Goal: Information Seeking & Learning: Understand process/instructions

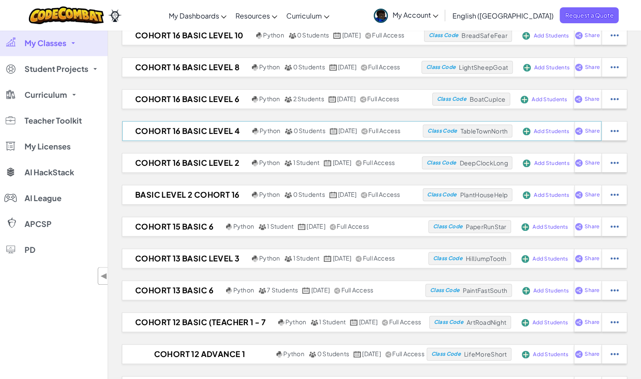
scroll to position [428, 0]
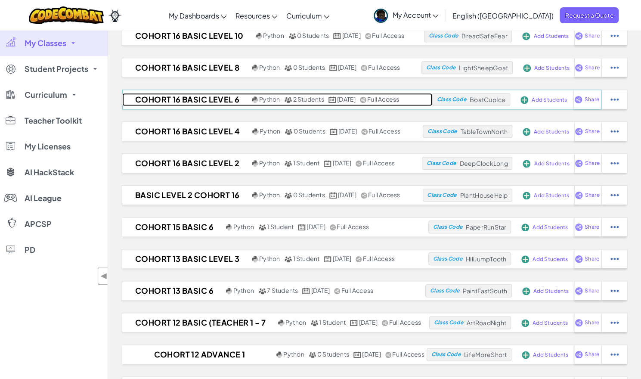
click at [195, 99] on h2 "COHORT 16 BASIC LEVEL 6" at bounding box center [186, 99] width 128 height 13
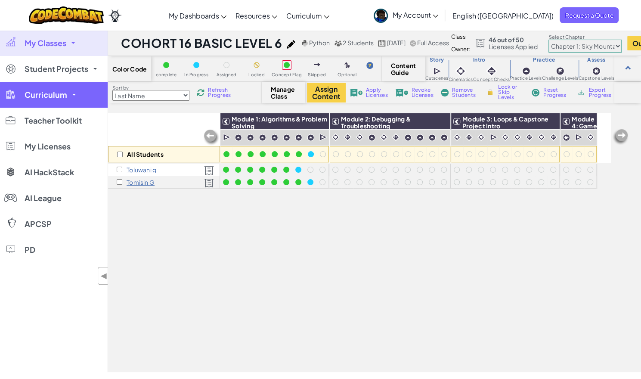
click at [54, 100] on link "Curriculum" at bounding box center [54, 95] width 108 height 26
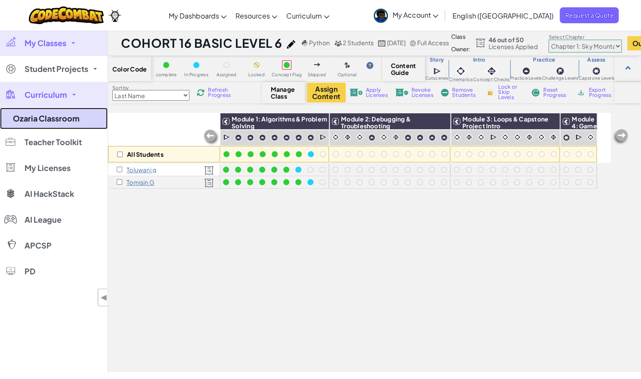
click at [47, 118] on link "Ozaria Classroom" at bounding box center [54, 119] width 108 height 22
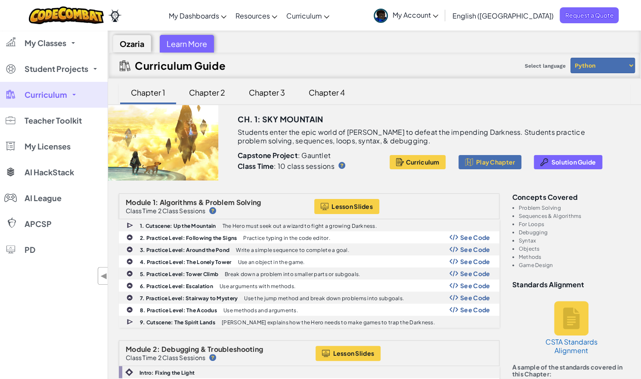
click at [199, 93] on div "Chapter 2" at bounding box center [206, 92] width 53 height 20
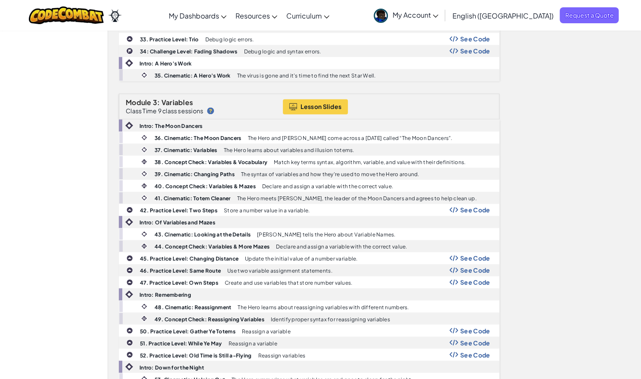
scroll to position [659, 0]
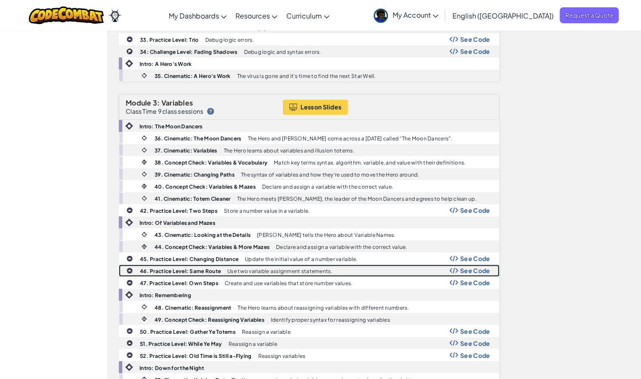
click at [469, 267] on span "See Code" at bounding box center [475, 270] width 30 height 7
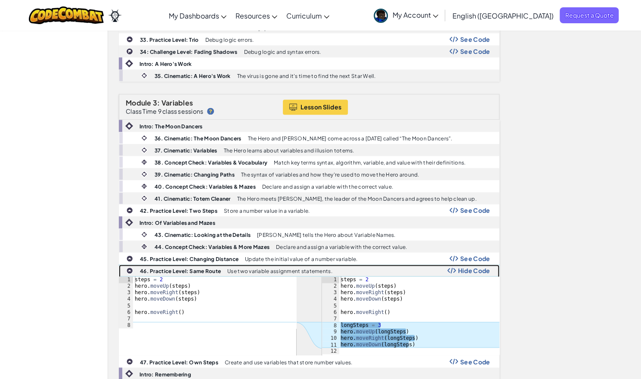
click at [263, 268] on p "Use two variable assignment statements." at bounding box center [279, 271] width 105 height 6
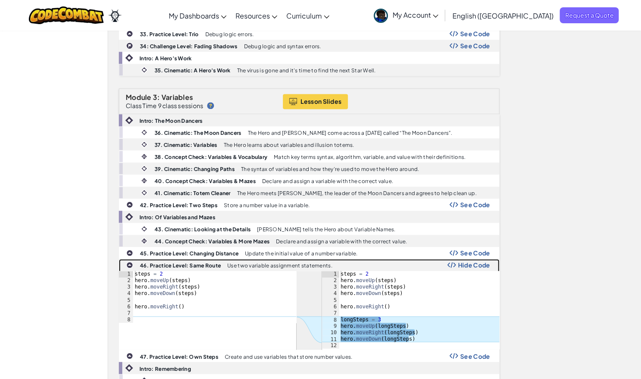
scroll to position [664, 0]
